Goal: Task Accomplishment & Management: Complete application form

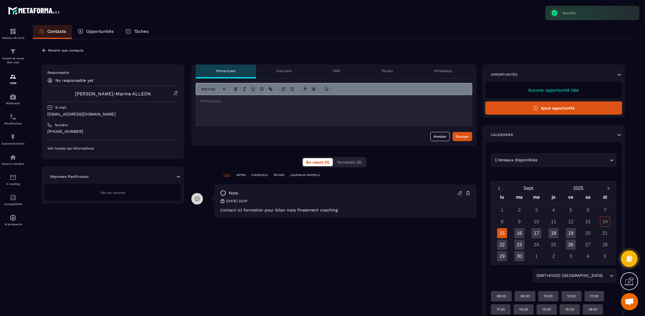
click at [46, 50] on icon at bounding box center [44, 50] width 5 height 5
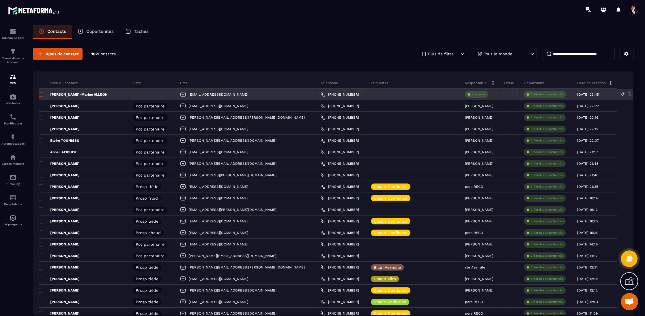
click at [42, 94] on span at bounding box center [41, 94] width 5 height 5
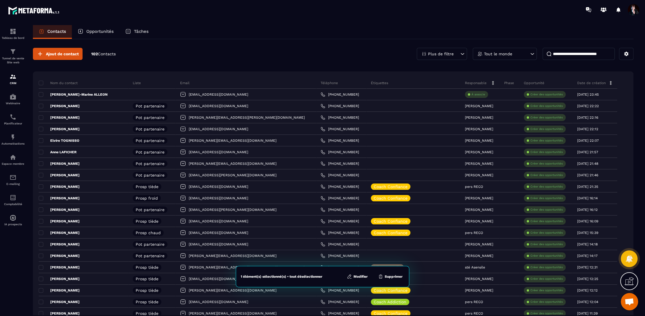
click at [357, 277] on button "Modifier" at bounding box center [357, 277] width 24 height 6
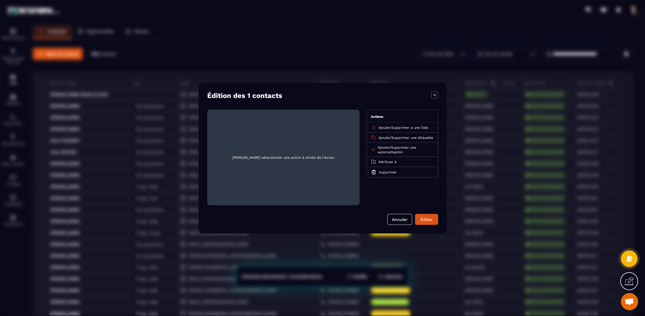
click at [382, 127] on span "Ajouter" at bounding box center [384, 127] width 12 height 4
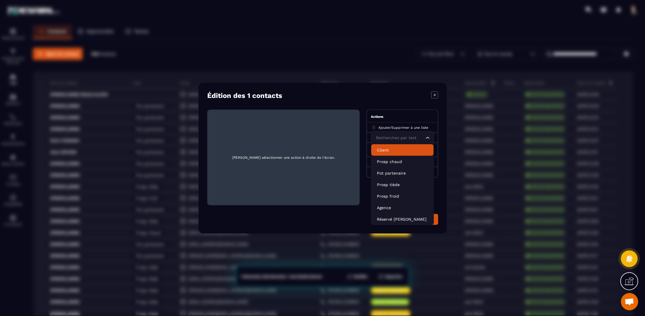
click at [381, 151] on p "Client" at bounding box center [402, 150] width 51 height 6
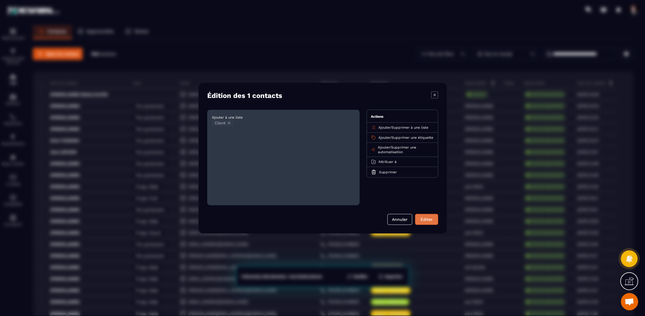
click at [424, 221] on button "Éditer" at bounding box center [426, 219] width 23 height 11
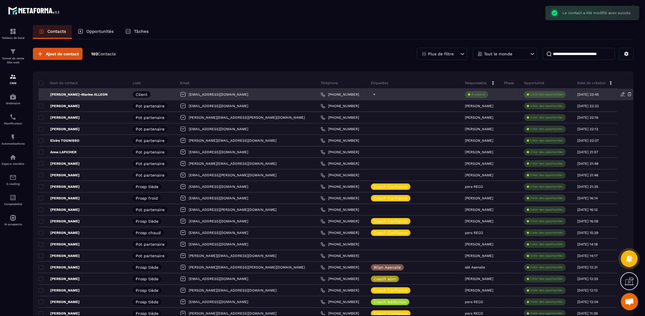
click at [373, 95] on icon at bounding box center [374, 94] width 2 height 2
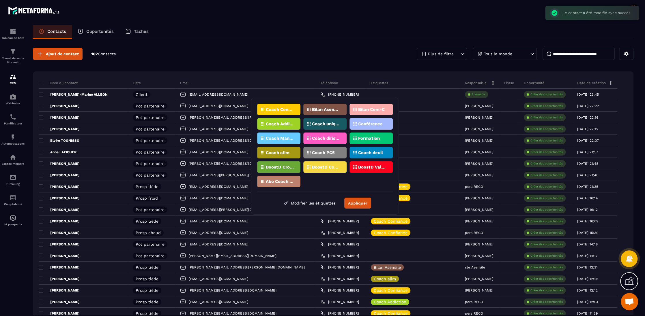
click at [286, 109] on p "Coach Confiance" at bounding box center [280, 110] width 28 height 4
click at [362, 201] on button "Appliquer" at bounding box center [357, 203] width 27 height 11
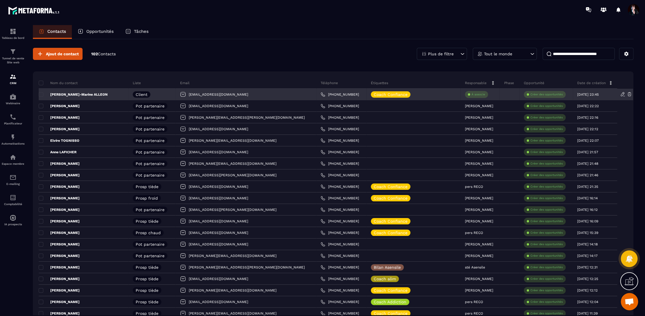
click at [471, 95] on p "À associe" at bounding box center [478, 95] width 14 height 4
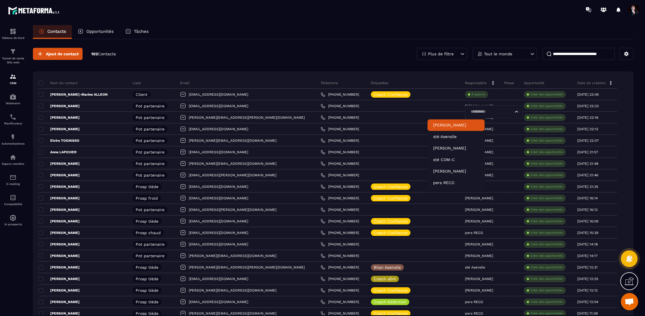
click at [451, 126] on p "[PERSON_NAME]" at bounding box center [456, 125] width 46 height 6
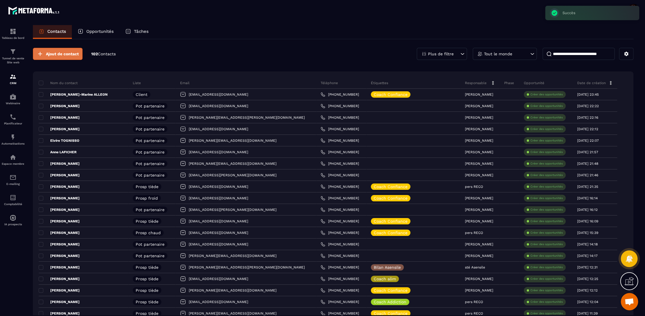
click at [66, 52] on span "Ajout de contact" at bounding box center [62, 54] width 33 height 6
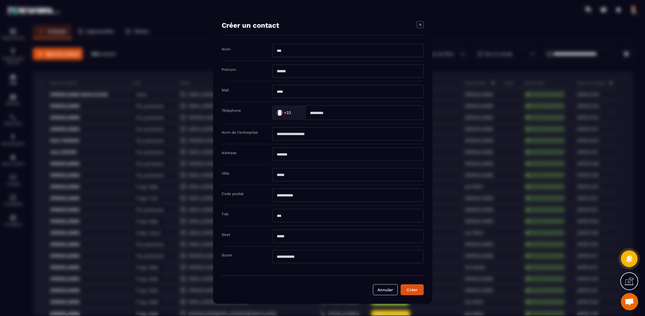
click at [300, 54] on input "Modal window" at bounding box center [347, 50] width 151 height 13
type input "*********"
click at [294, 74] on input "Modal window" at bounding box center [347, 70] width 151 height 13
type input "*"
type input "**********"
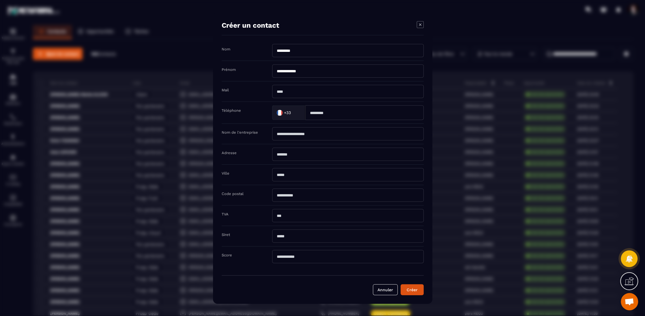
click at [288, 95] on input "Modal window" at bounding box center [347, 91] width 151 height 13
type input "**********"
click at [331, 114] on input "Modal window" at bounding box center [364, 112] width 118 height 15
type input "**********"
click at [414, 289] on button "Créer" at bounding box center [411, 289] width 23 height 11
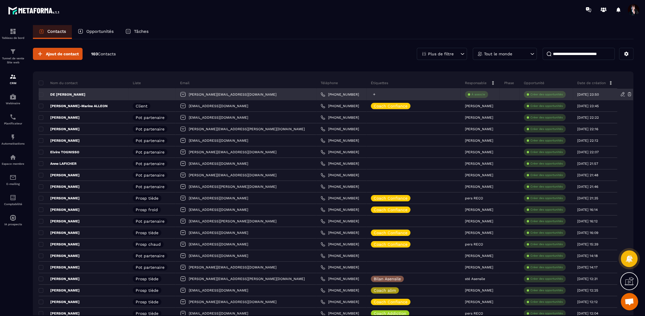
click at [372, 95] on icon at bounding box center [374, 95] width 4 height 4
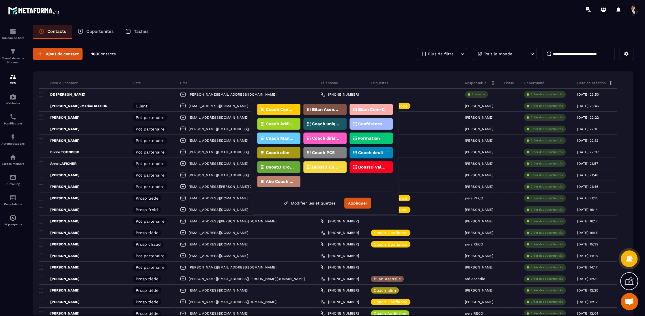
click at [278, 110] on p "Coach Confiance" at bounding box center [280, 110] width 28 height 4
click at [363, 203] on button "Appliquer" at bounding box center [357, 203] width 27 height 11
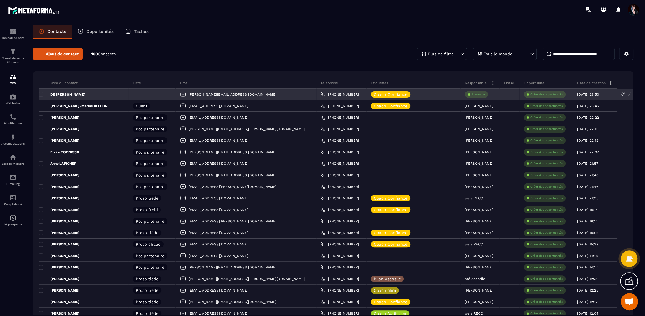
click at [471, 95] on p "À associe" at bounding box center [478, 95] width 14 height 4
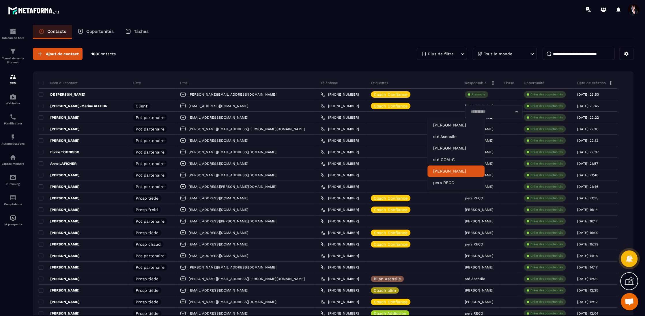
click at [446, 172] on p "[PERSON_NAME]" at bounding box center [456, 171] width 46 height 6
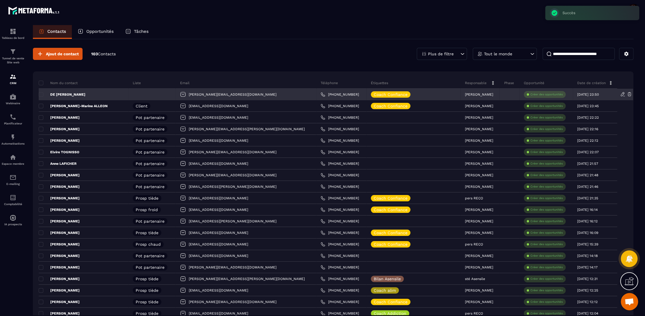
click at [128, 95] on div at bounding box center [151, 95] width 47 height 12
click at [40, 94] on span at bounding box center [41, 94] width 5 height 5
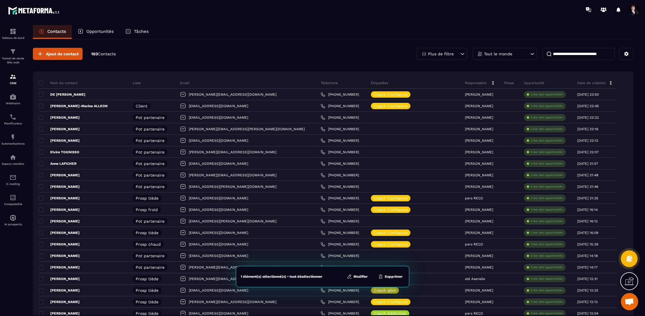
click at [360, 277] on button "Modifier" at bounding box center [357, 277] width 24 height 6
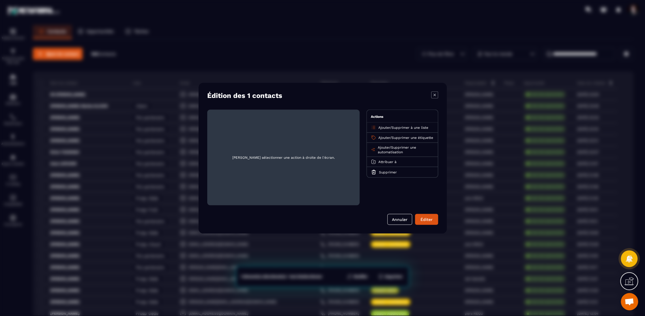
click at [386, 127] on span "Ajouter" at bounding box center [384, 127] width 12 height 4
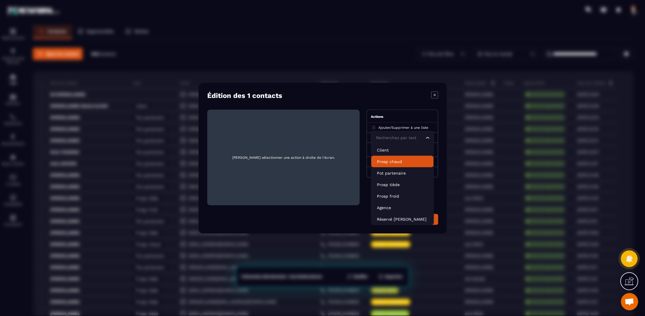
click at [389, 161] on p "Prosp chaud" at bounding box center [402, 162] width 51 height 6
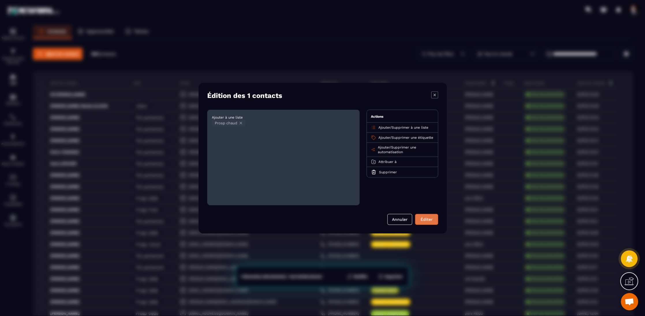
click at [431, 219] on button "Éditer" at bounding box center [426, 219] width 23 height 11
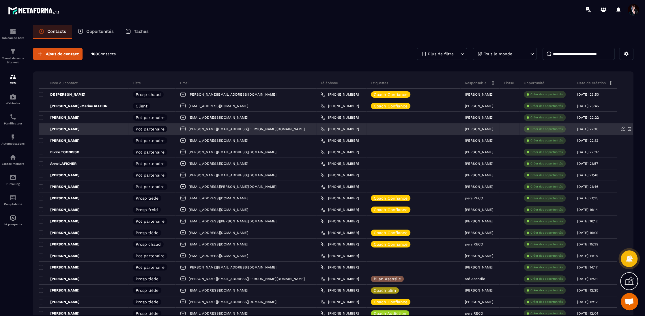
click at [69, 129] on p "[PERSON_NAME]" at bounding box center [59, 129] width 41 height 5
